Goal: Navigation & Orientation: Understand site structure

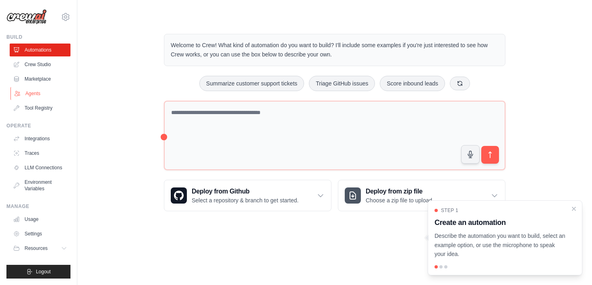
click at [37, 94] on link "Agents" at bounding box center [40, 93] width 61 height 13
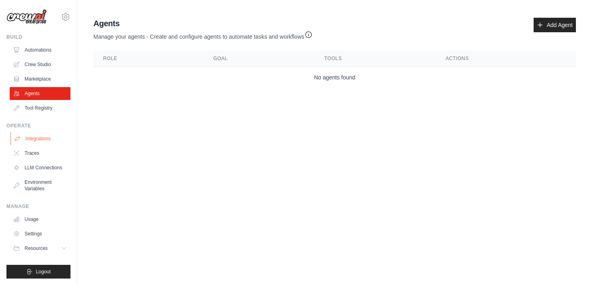
click at [38, 141] on link "Integrations" at bounding box center [40, 138] width 61 height 13
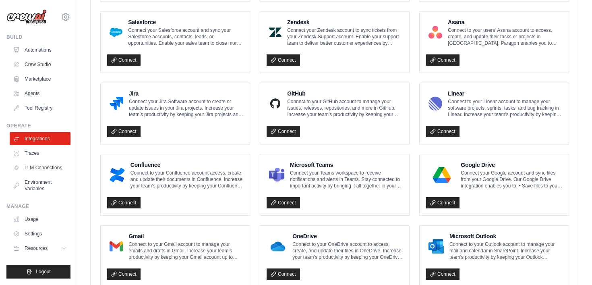
scroll to position [471, 0]
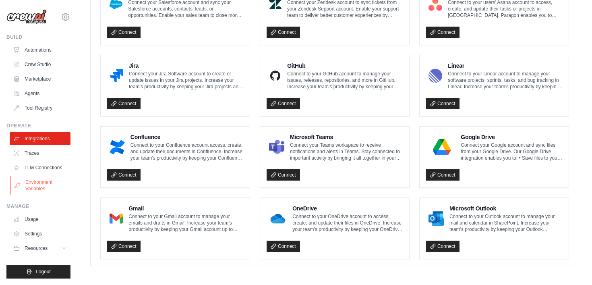
click at [33, 186] on link "Environment Variables" at bounding box center [40, 185] width 61 height 19
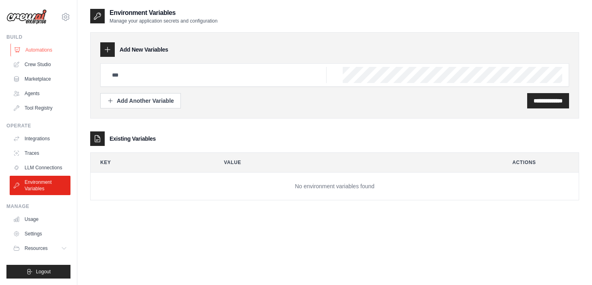
click at [38, 51] on link "Automations" at bounding box center [40, 49] width 61 height 13
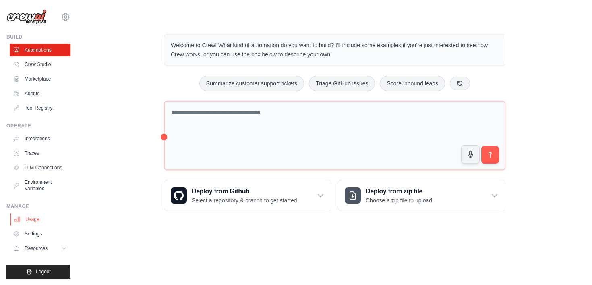
click at [25, 223] on link "Usage" at bounding box center [40, 219] width 61 height 13
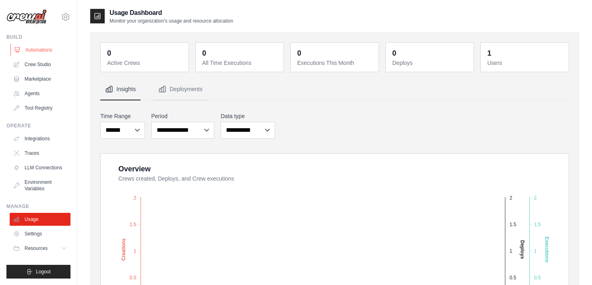
click at [54, 46] on link "Automations" at bounding box center [40, 49] width 61 height 13
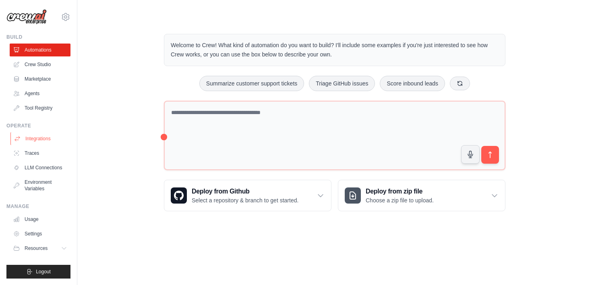
click at [52, 138] on link "Integrations" at bounding box center [40, 138] width 61 height 13
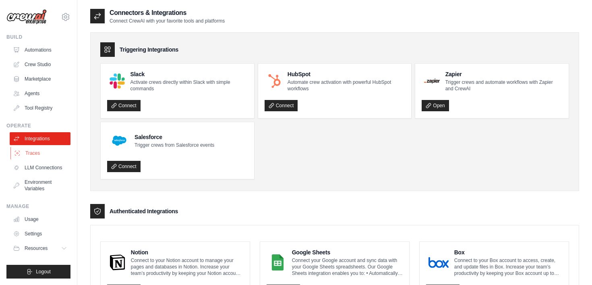
click at [33, 155] on link "Traces" at bounding box center [40, 153] width 61 height 13
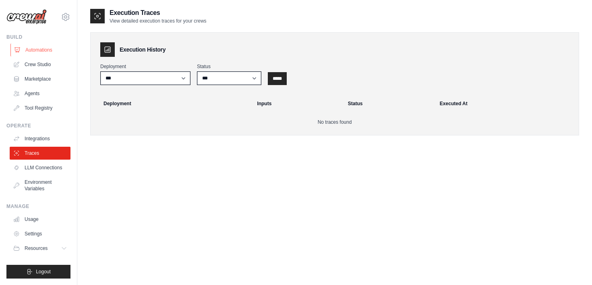
click at [45, 45] on link "Automations" at bounding box center [40, 49] width 61 height 13
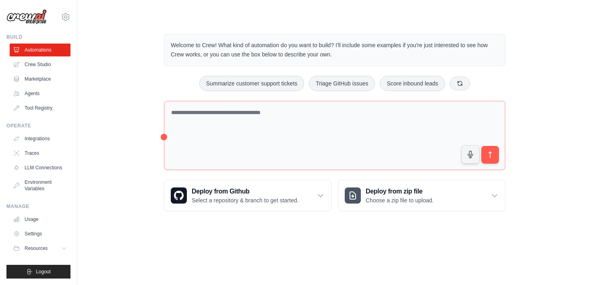
click at [41, 64] on link "Crew Studio" at bounding box center [40, 64] width 61 height 13
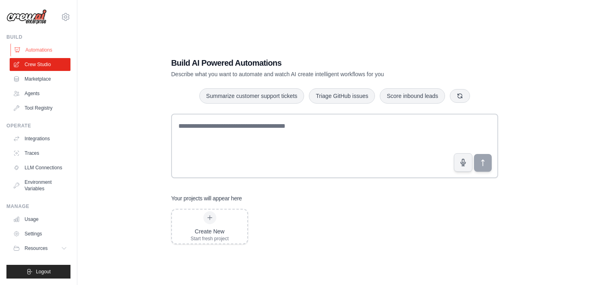
click at [37, 47] on link "Automations" at bounding box center [40, 49] width 61 height 13
